Goal: Task Accomplishment & Management: Manage account settings

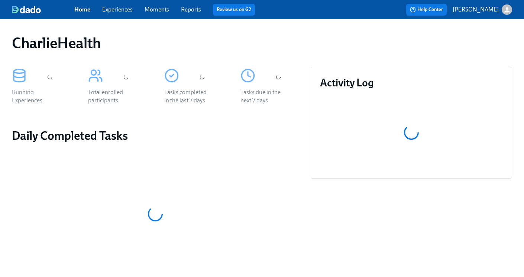
click at [124, 7] on link "Experiences" at bounding box center [117, 9] width 30 height 7
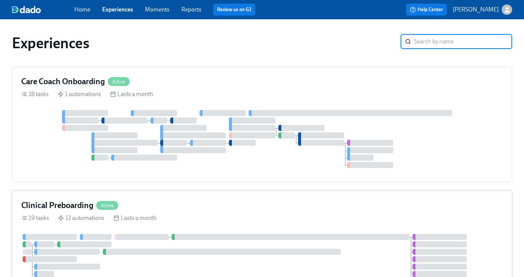
scroll to position [20, 0]
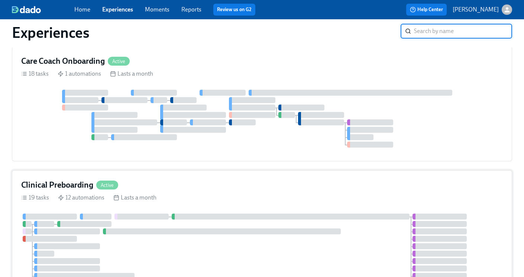
click at [66, 182] on h4 "Clinical Preboarding" at bounding box center [57, 185] width 72 height 11
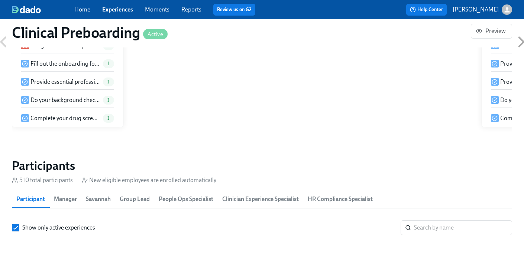
scroll to position [742, 0]
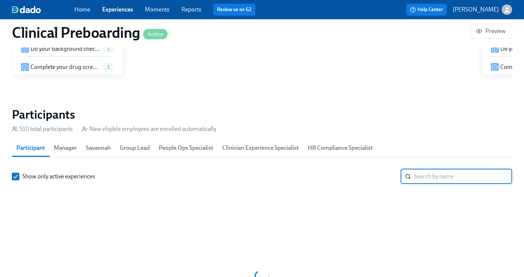
click at [426, 179] on input "search" at bounding box center [463, 176] width 98 height 15
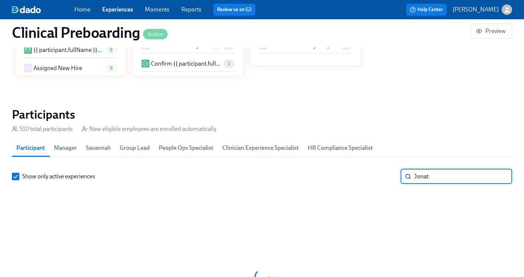
scroll to position [0, 8801]
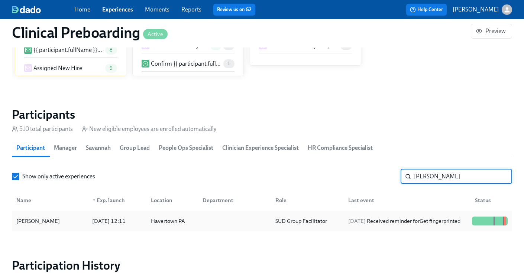
type input "[PERSON_NAME]"
click at [415, 217] on div "[DATE] Received reminder for Get fingerprinted" at bounding box center [404, 221] width 118 height 9
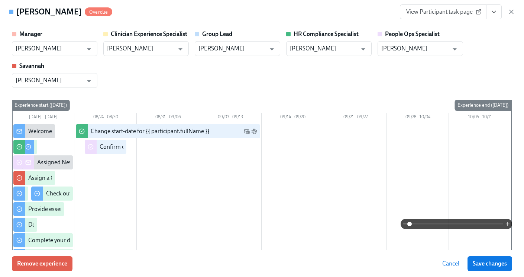
click at [491, 15] on icon "View task page" at bounding box center [493, 11] width 7 height 7
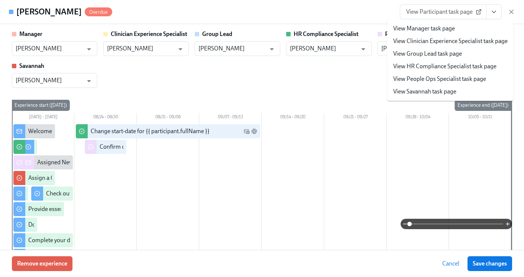
click at [447, 68] on link "View HR Compliance Specialist task page" at bounding box center [444, 66] width 103 height 8
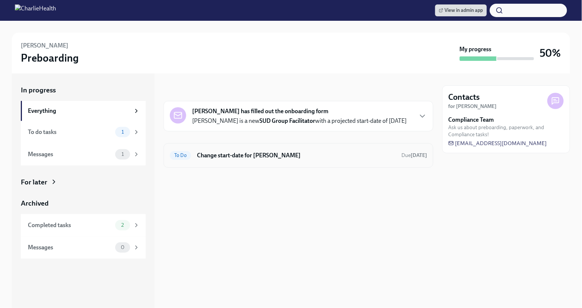
click at [318, 156] on h6 "Change start-date for [PERSON_NAME]" at bounding box center [296, 156] width 198 height 8
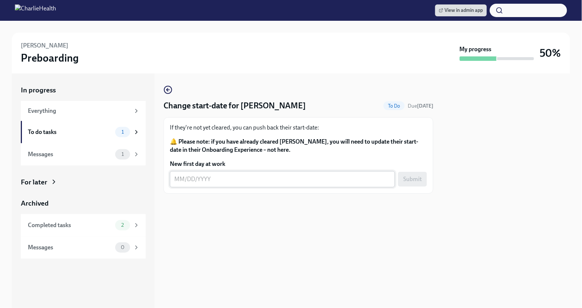
click at [174, 179] on textarea "New first day at work" at bounding box center [282, 179] width 216 height 9
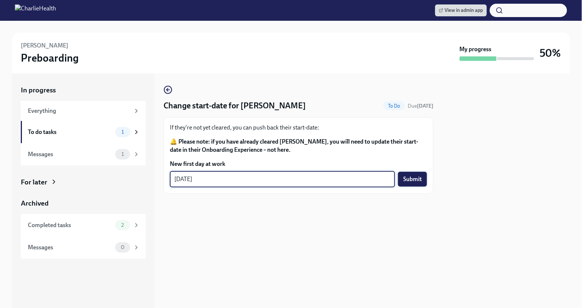
type textarea "09/08/2025"
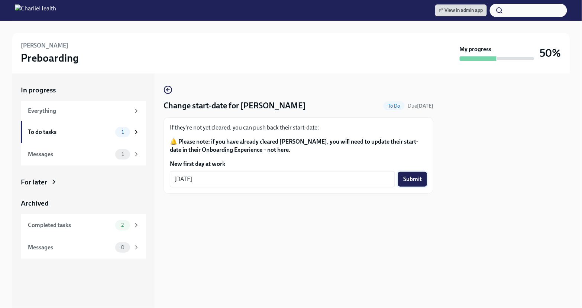
click at [404, 184] on button "Submit" at bounding box center [412, 179] width 29 height 15
